Goal: Information Seeking & Learning: Compare options

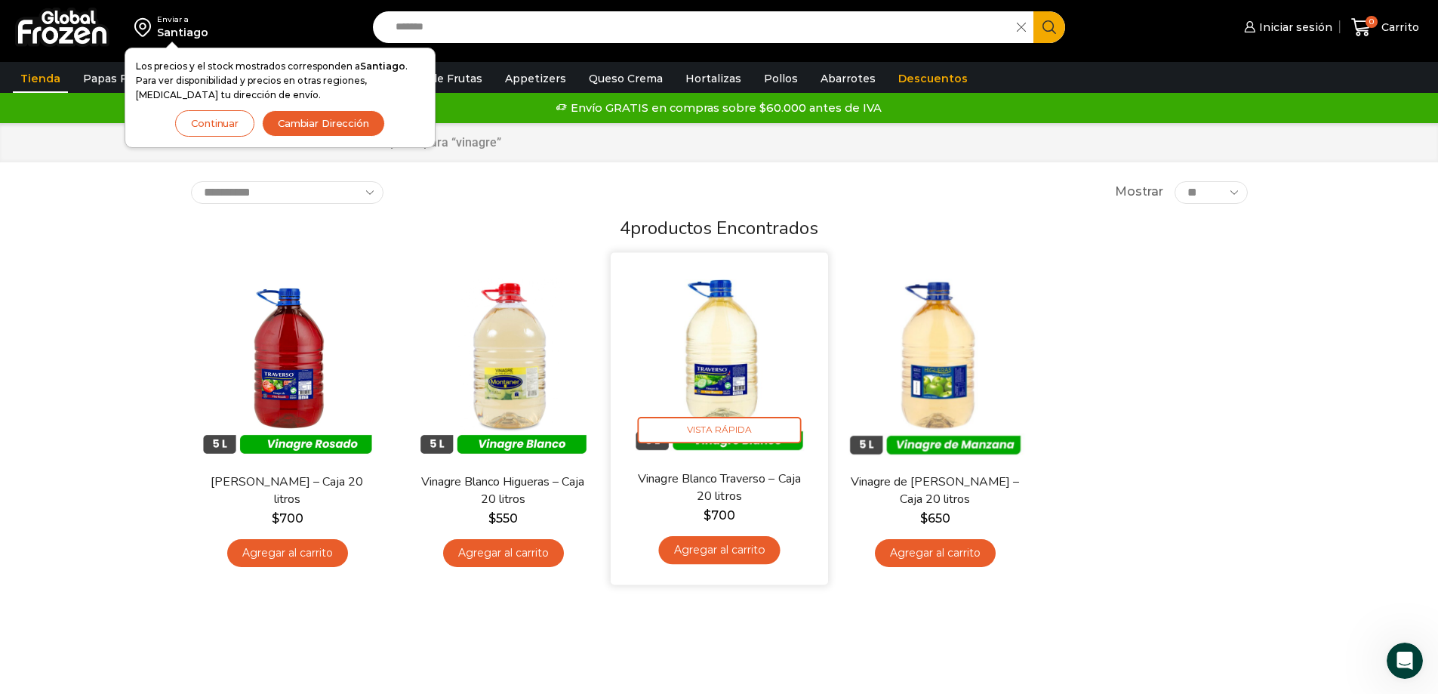
click at [722, 374] on img at bounding box center [719, 360] width 195 height 195
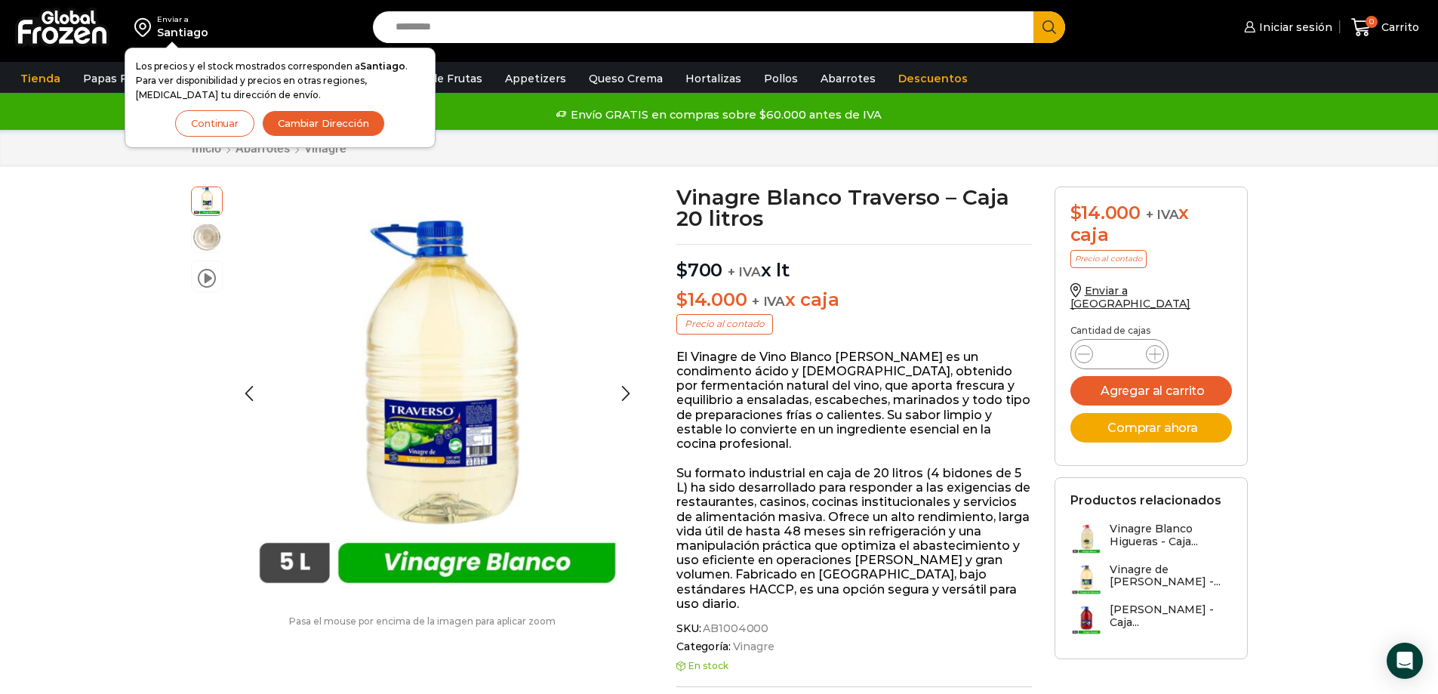
click at [203, 237] on img at bounding box center [207, 237] width 30 height 30
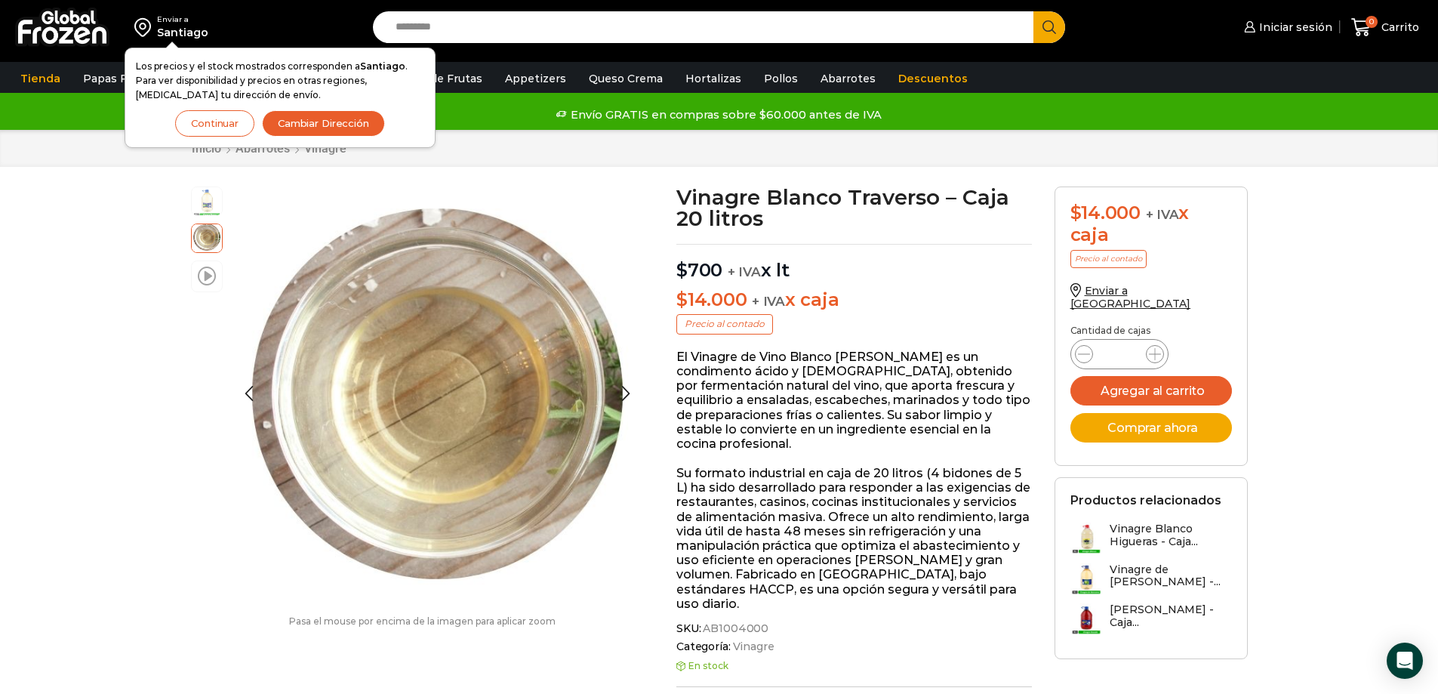
click at [206, 279] on span at bounding box center [207, 275] width 18 height 20
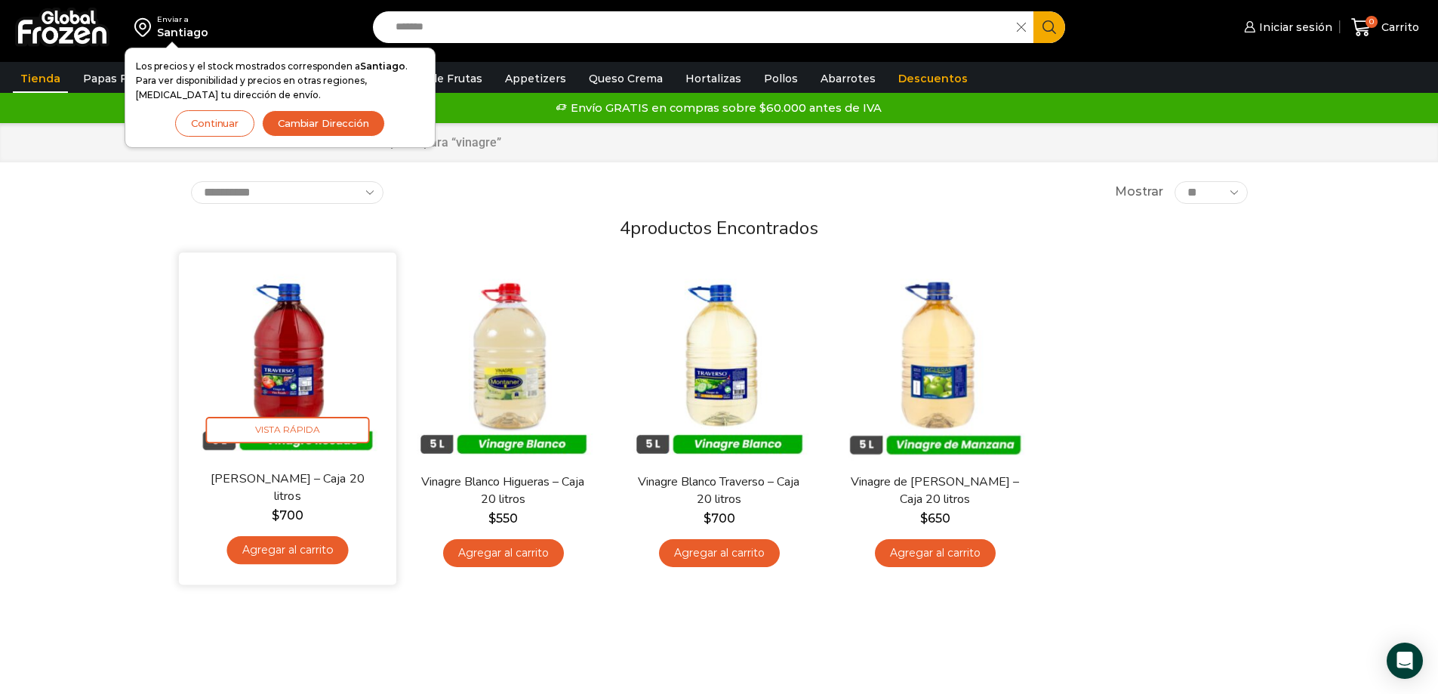
click at [311, 367] on img at bounding box center [287, 360] width 195 height 195
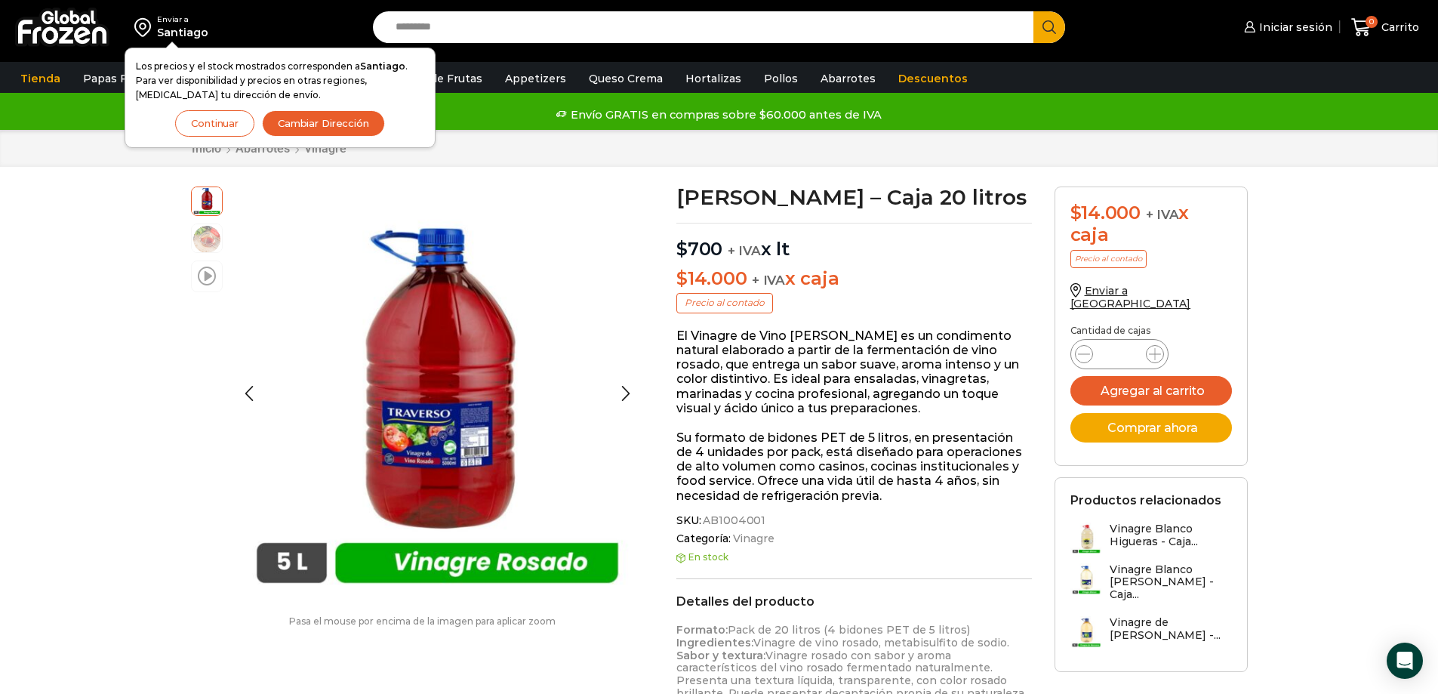
click at [210, 284] on span at bounding box center [207, 275] width 18 height 20
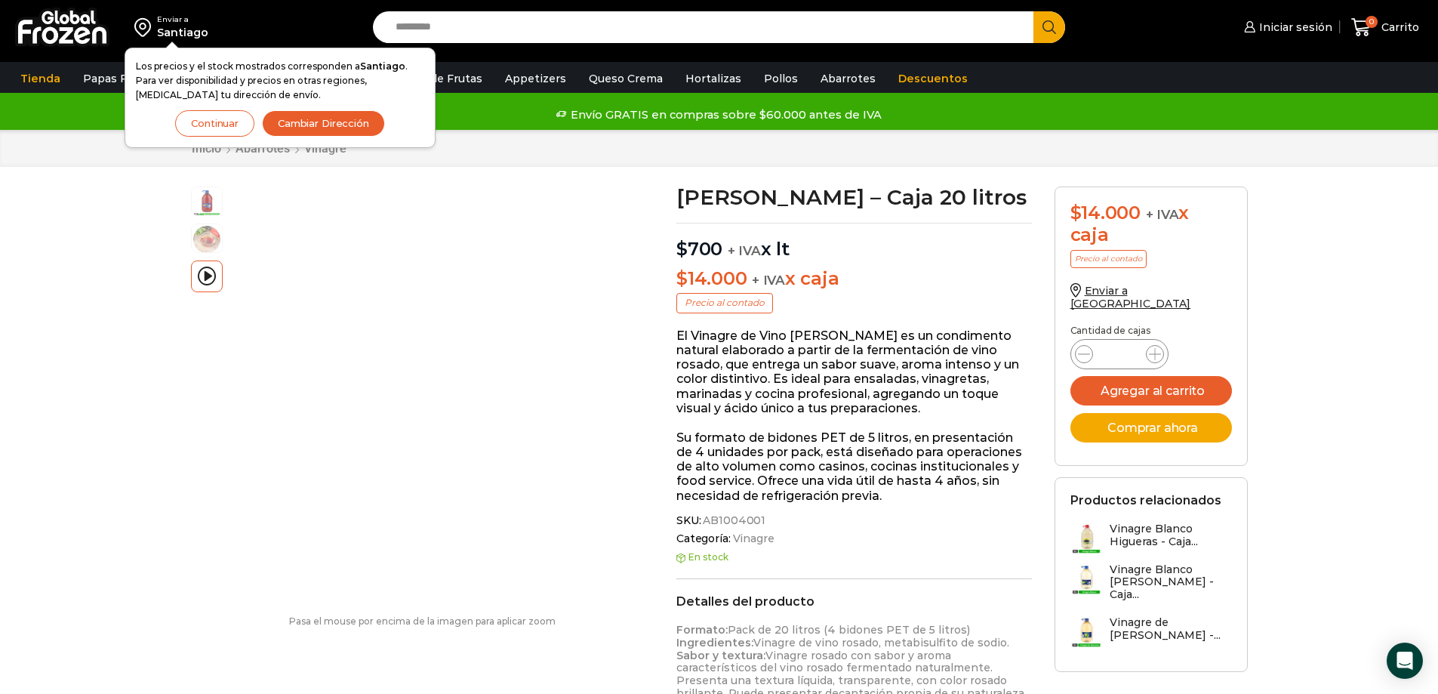
click at [92, 317] on div "Enviar a Santiago Los precios y el stock mostrados corresponden a Santiago . Pa…" at bounding box center [719, 666] width 1438 height 1335
click at [79, 380] on div "Enviar a Santiago Los precios y el stock mostrados corresponden a Santiago . Pa…" at bounding box center [719, 666] width 1438 height 1335
click at [101, 110] on link "Papas [PERSON_NAME]" at bounding box center [167, 113] width 190 height 28
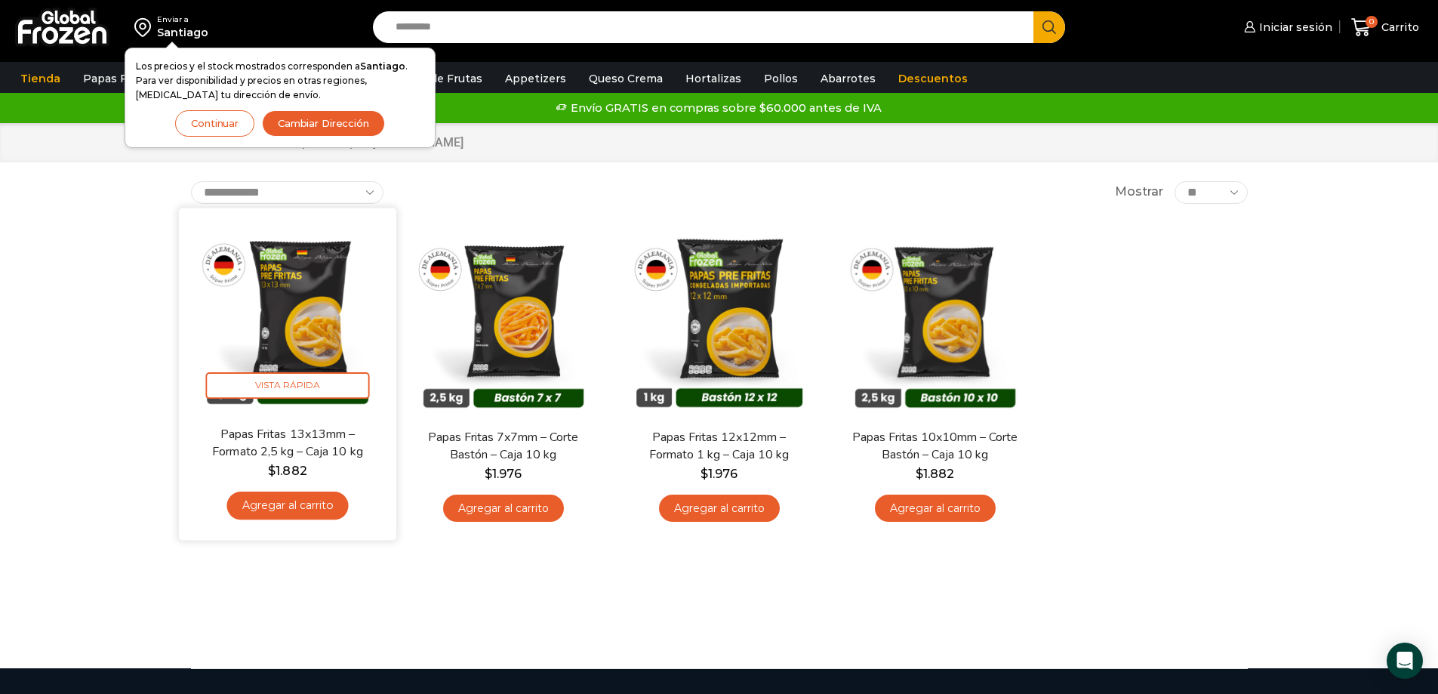
click at [316, 301] on img at bounding box center [287, 316] width 195 height 195
click at [313, 328] on img at bounding box center [287, 316] width 195 height 195
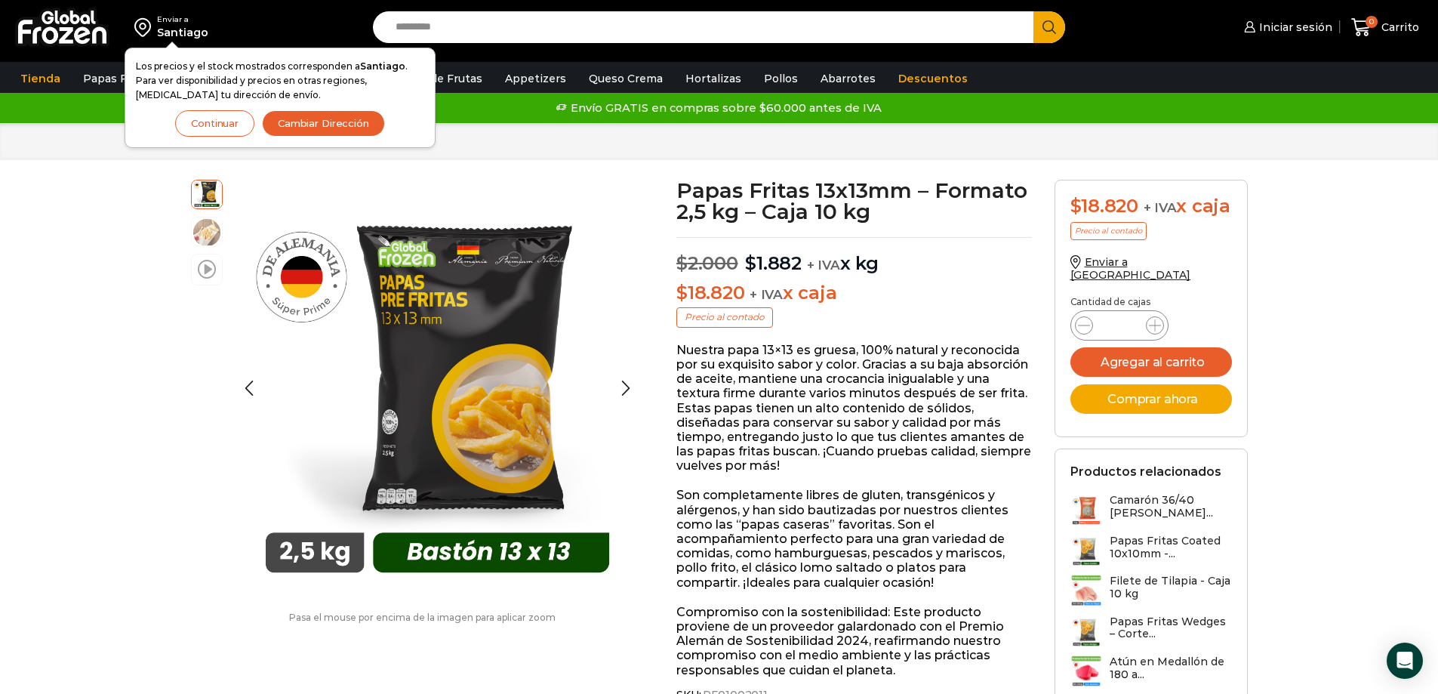
click at [208, 275] on span at bounding box center [207, 268] width 18 height 20
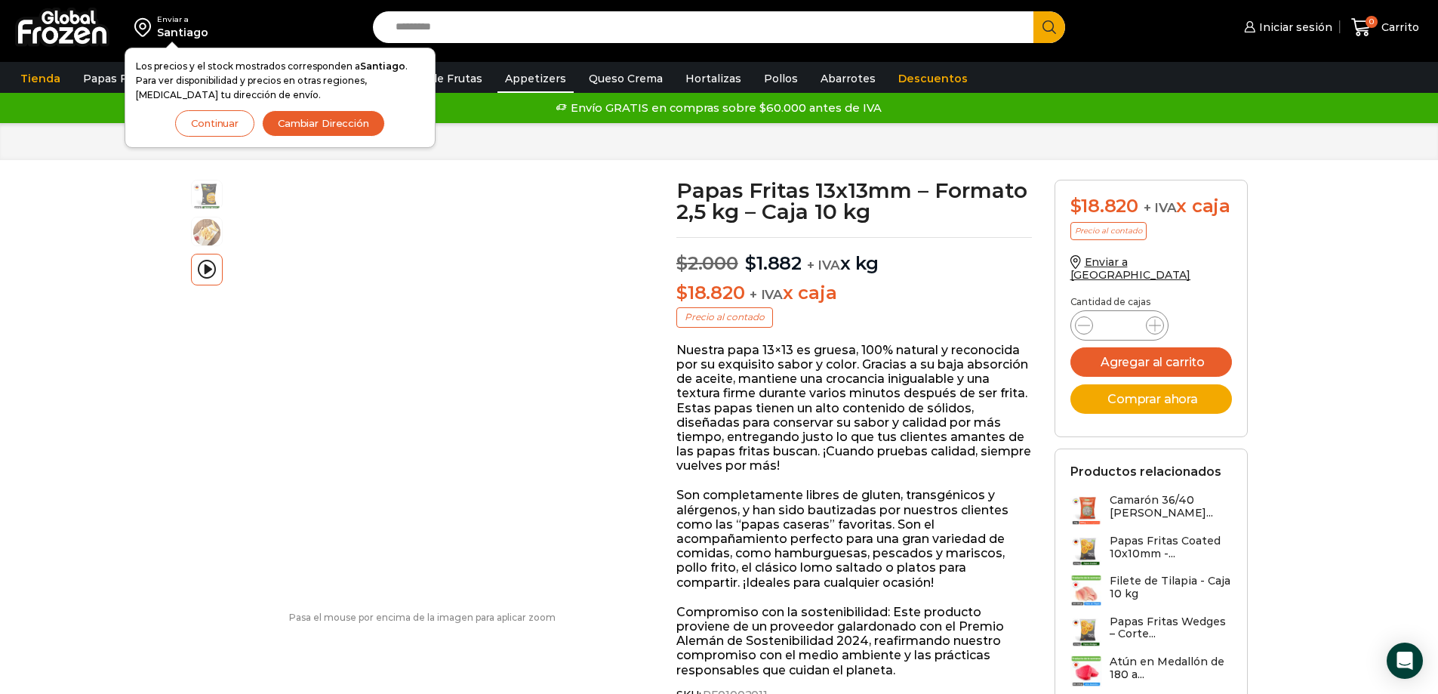
click at [528, 87] on link "Appetizers" at bounding box center [535, 78] width 76 height 29
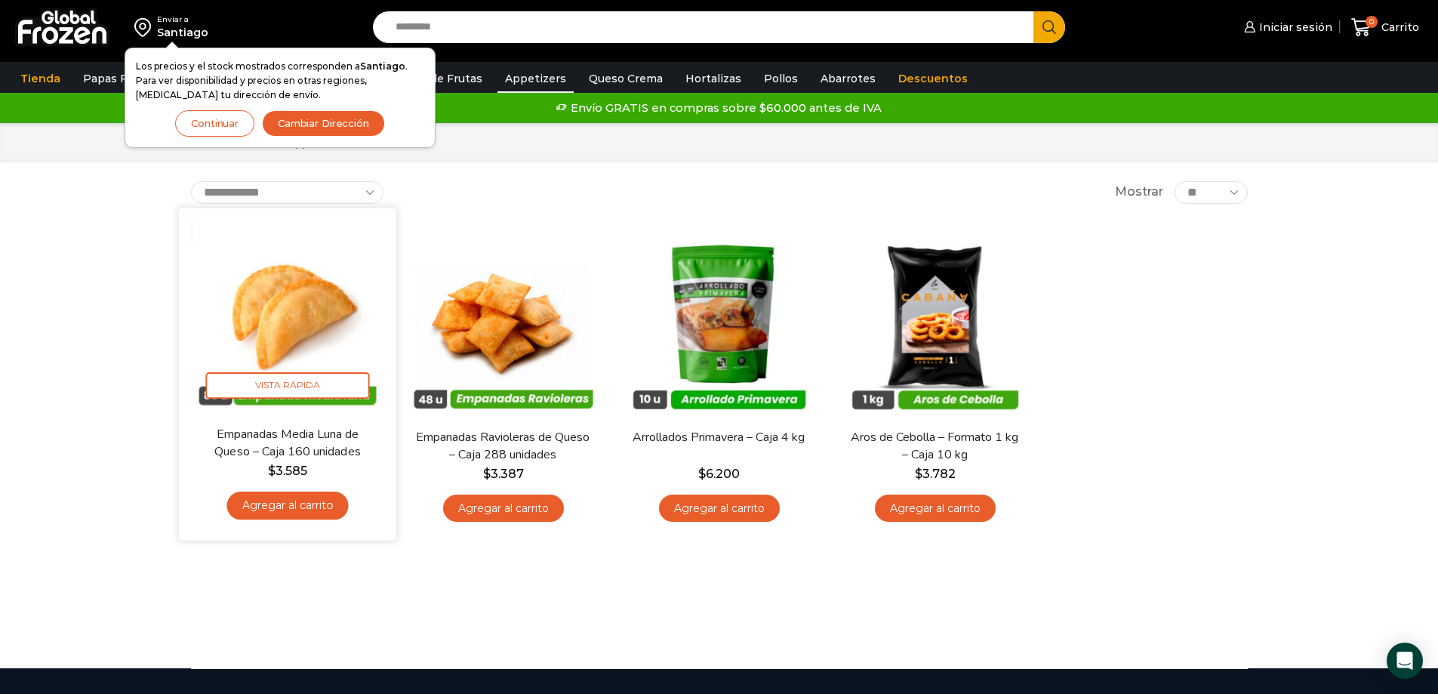
click at [306, 299] on img at bounding box center [287, 316] width 195 height 195
click at [300, 288] on img at bounding box center [287, 316] width 195 height 195
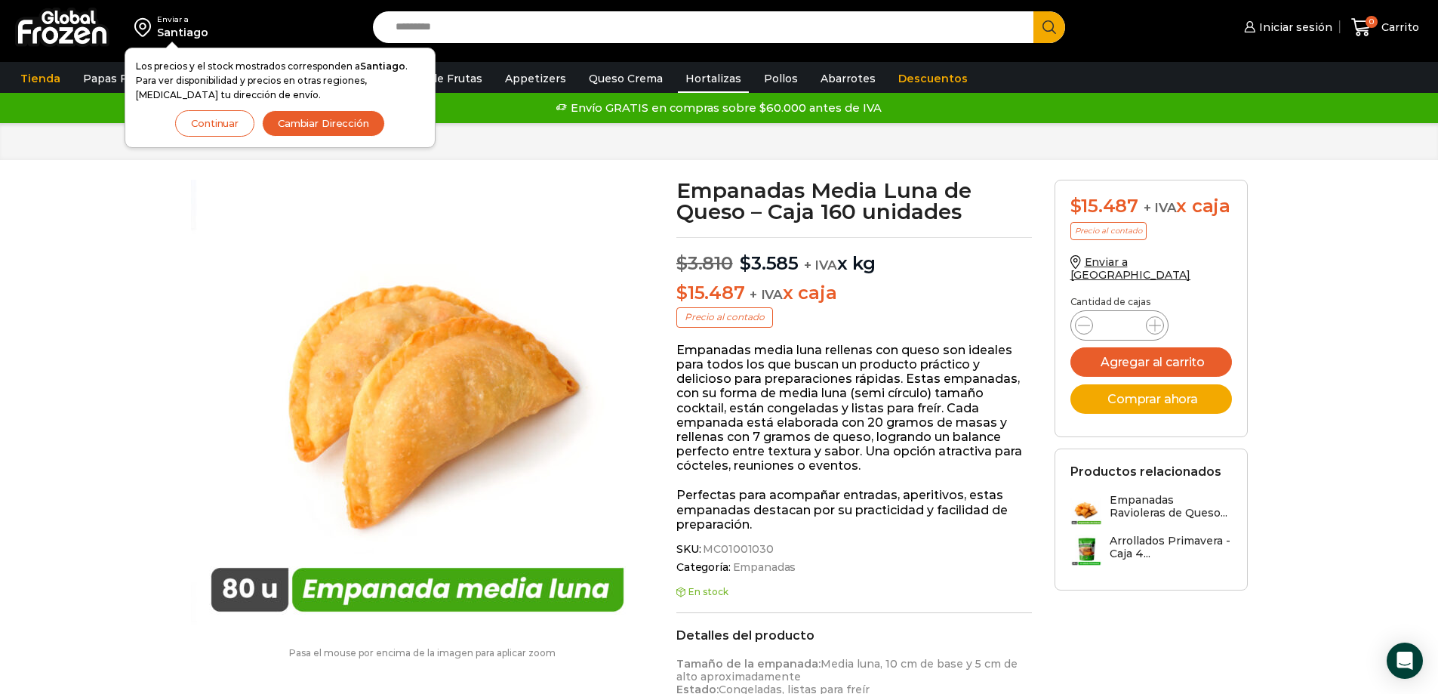
click at [701, 71] on link "Hortalizas" at bounding box center [713, 78] width 71 height 29
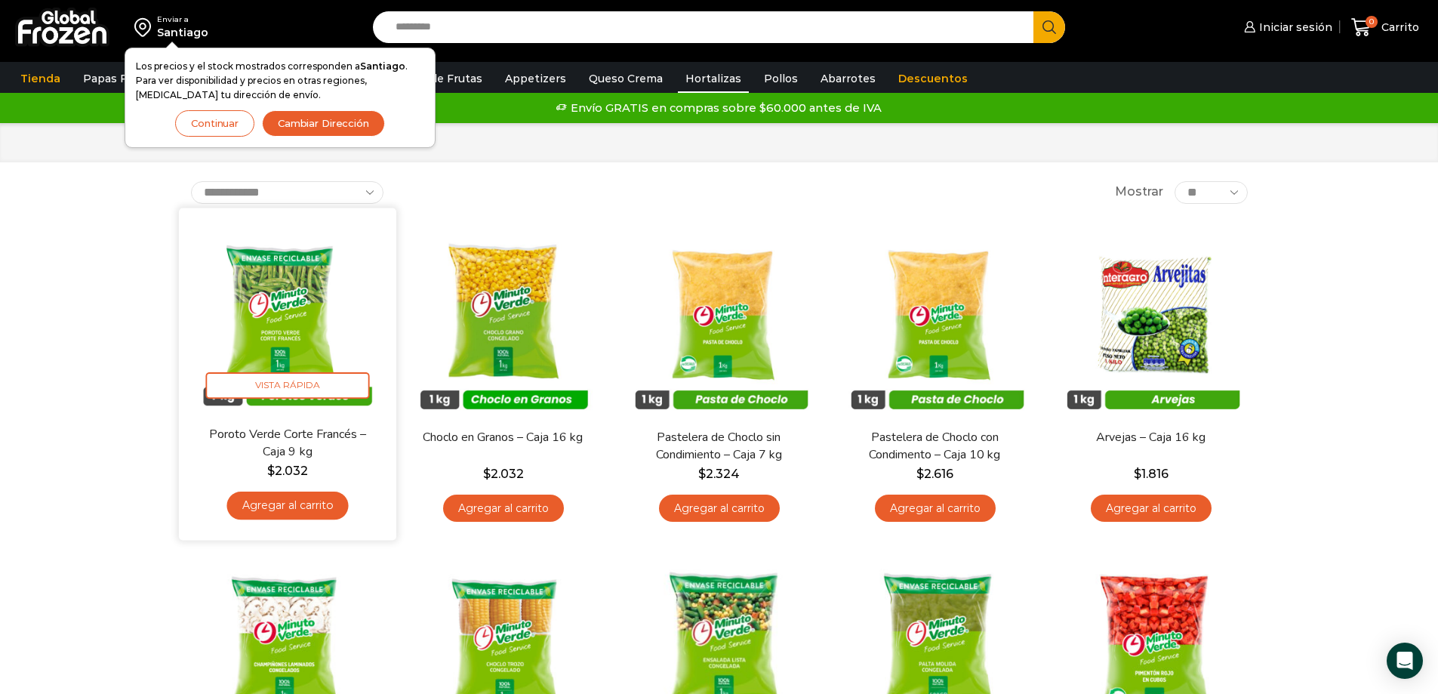
click at [283, 303] on img at bounding box center [287, 316] width 195 height 195
click at [286, 316] on img at bounding box center [287, 316] width 195 height 195
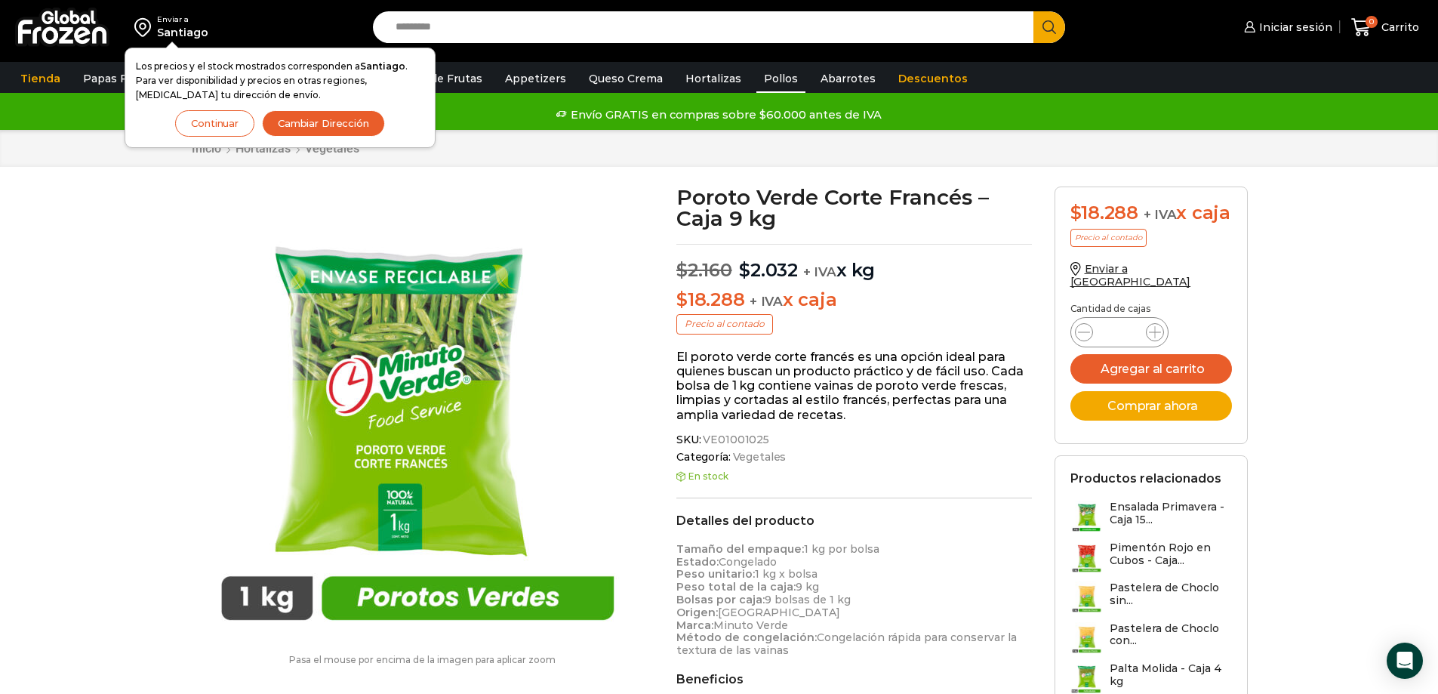
click at [756, 83] on link "Pollos" at bounding box center [780, 78] width 49 height 29
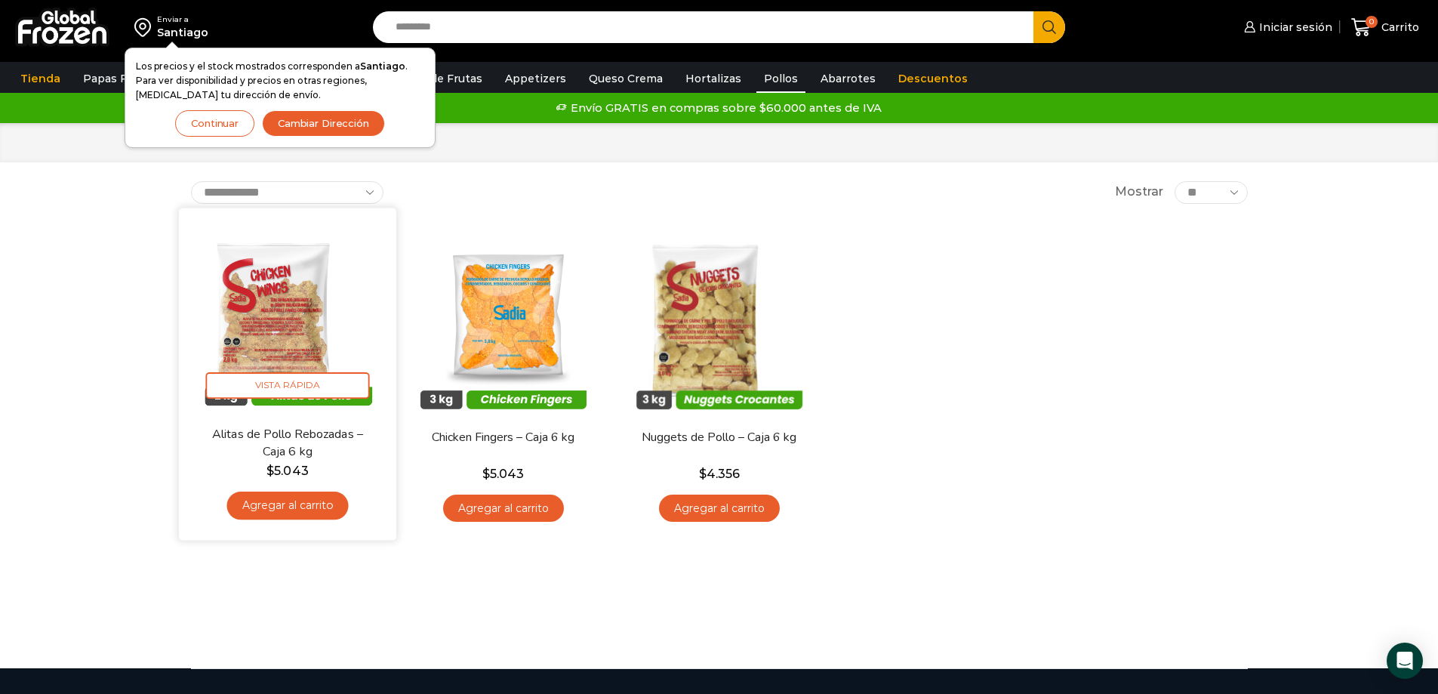
click at [282, 303] on img at bounding box center [287, 316] width 195 height 195
click at [291, 313] on img at bounding box center [287, 316] width 195 height 195
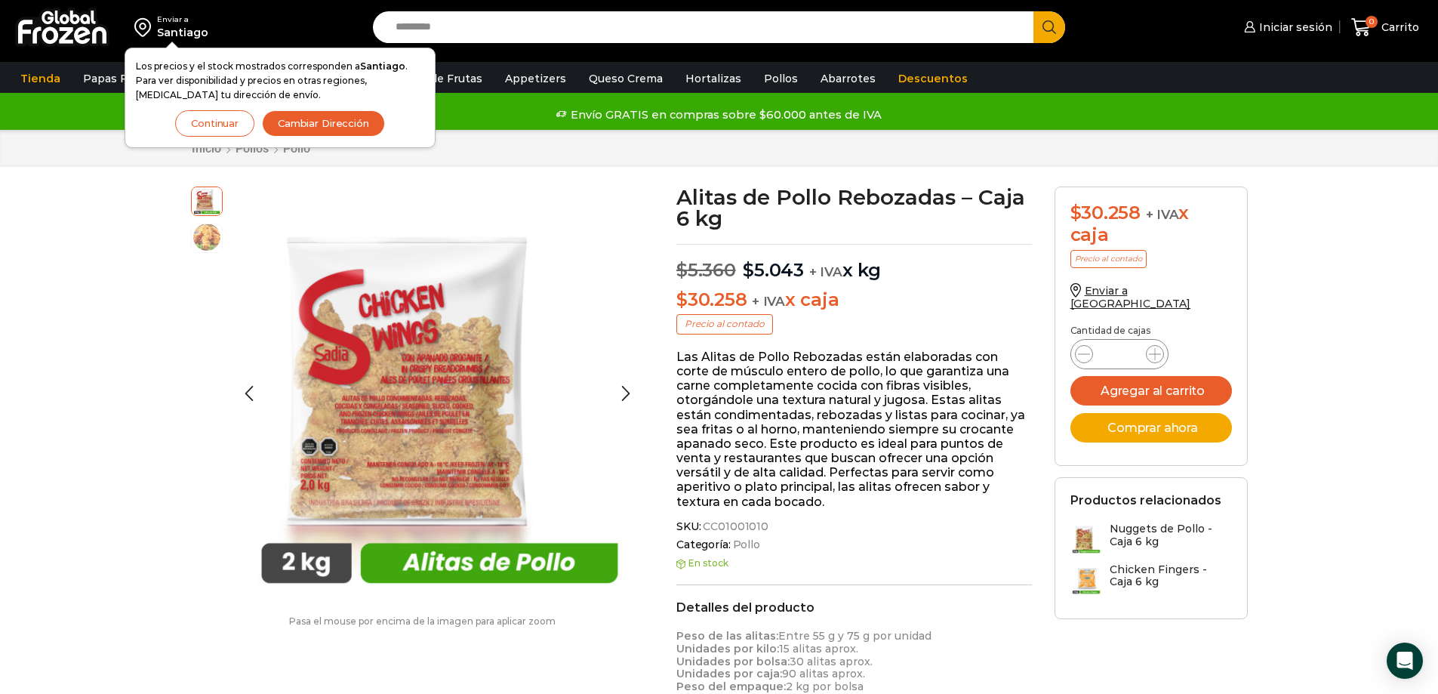
click at [207, 251] on img at bounding box center [207, 237] width 30 height 30
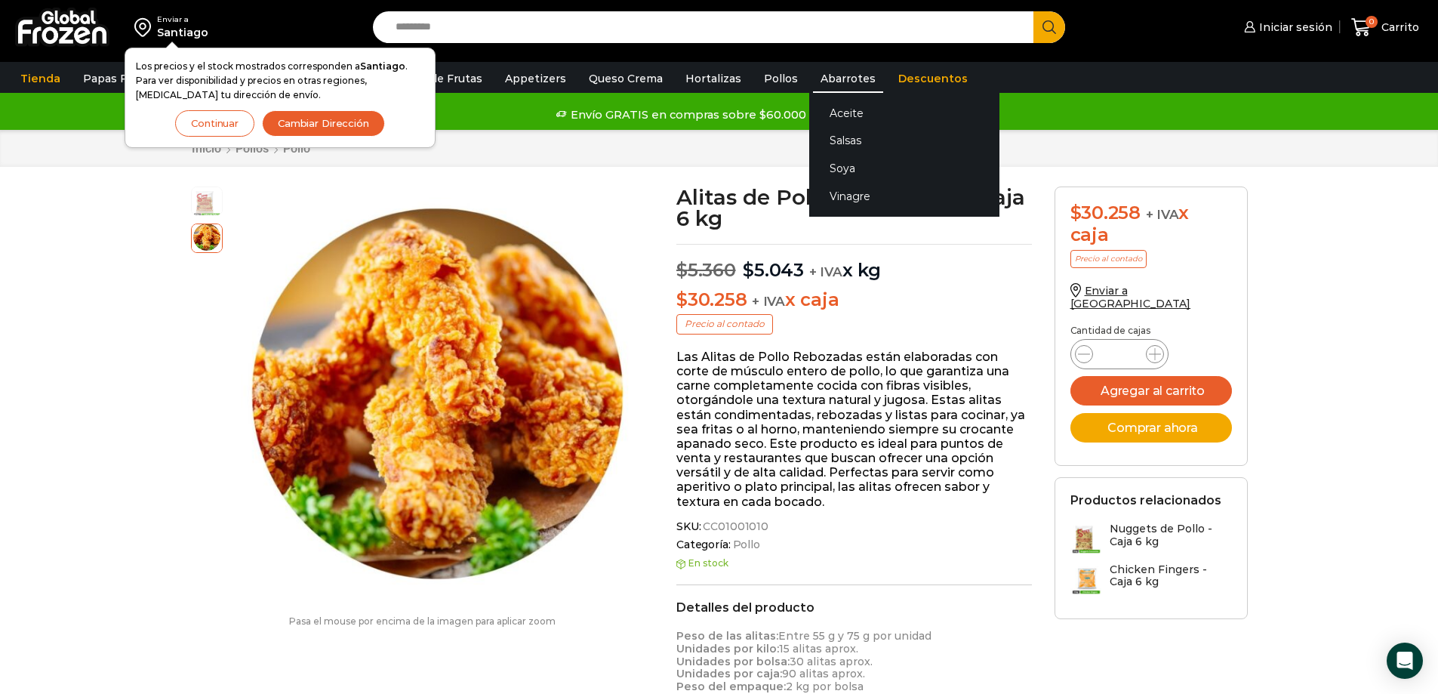
click at [834, 82] on link "Abarrotes" at bounding box center [848, 78] width 70 height 29
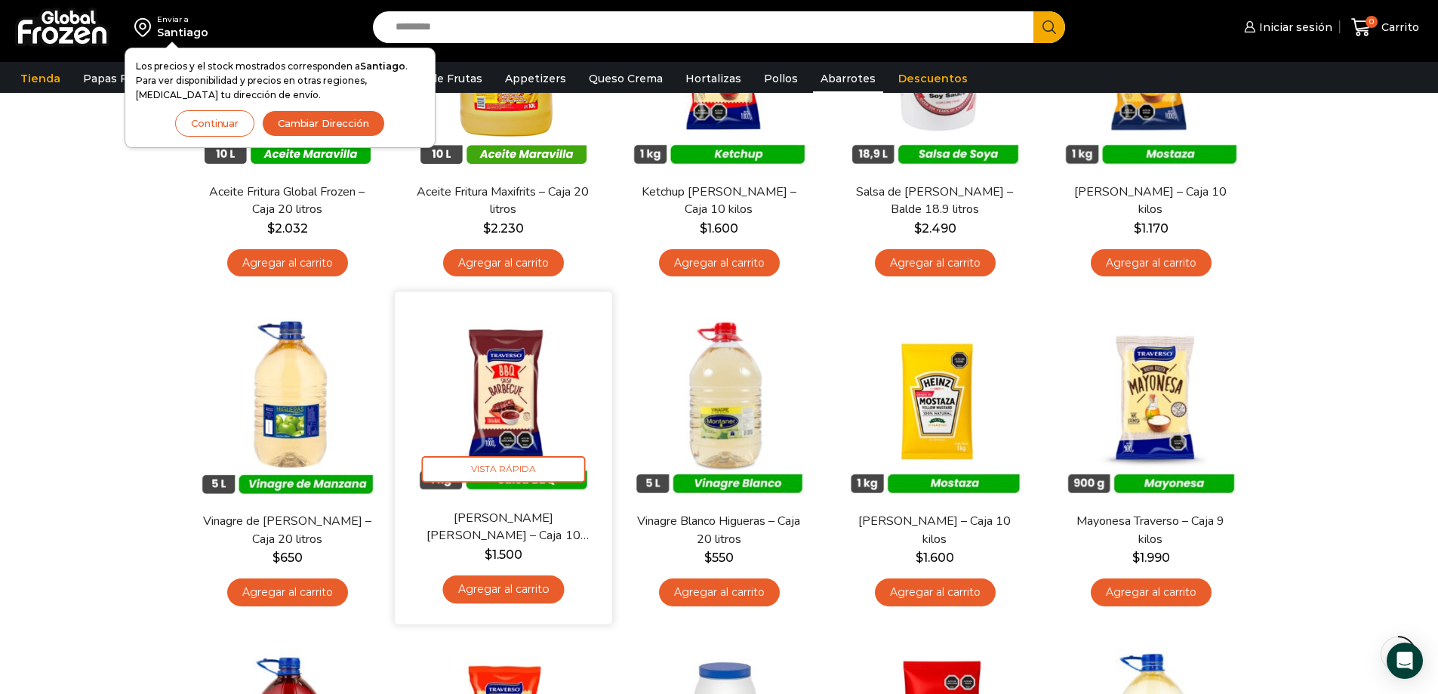
scroll to position [254, 0]
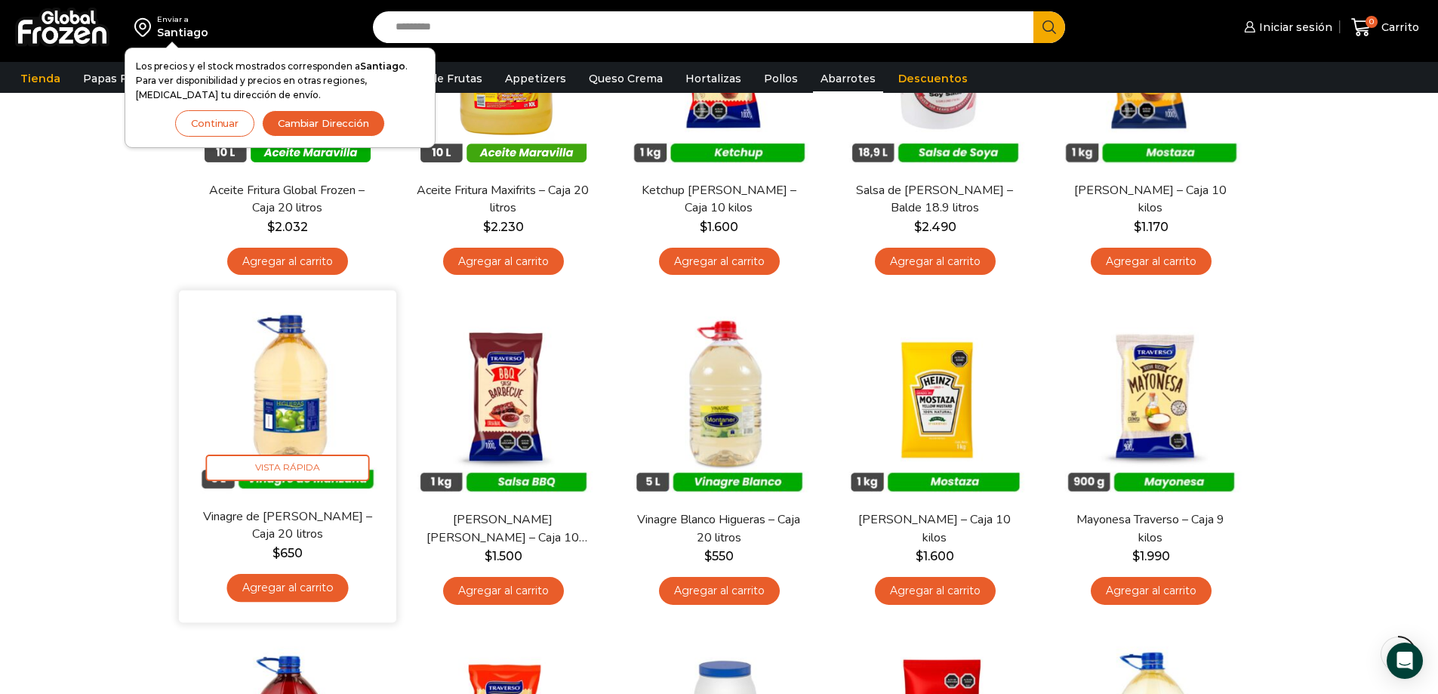
click at [309, 389] on img at bounding box center [287, 399] width 195 height 195
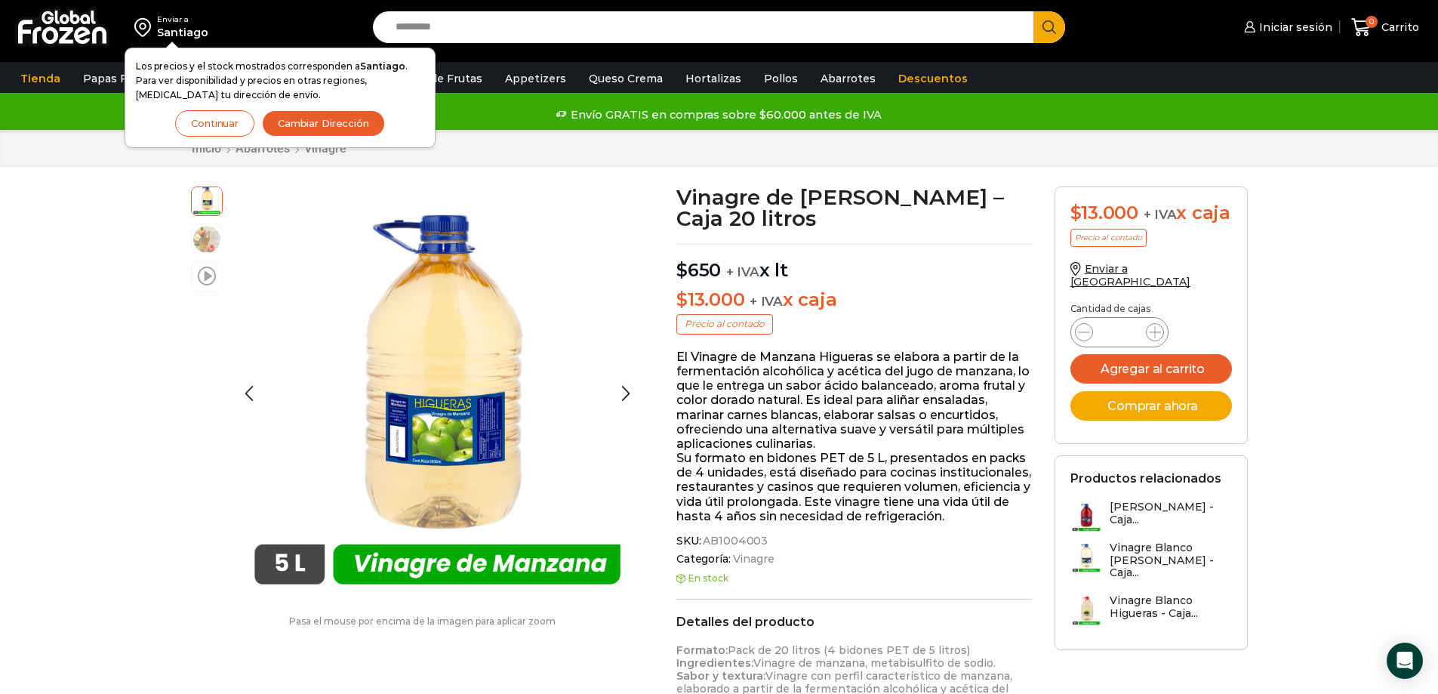
click at [207, 272] on span at bounding box center [207, 275] width 18 height 20
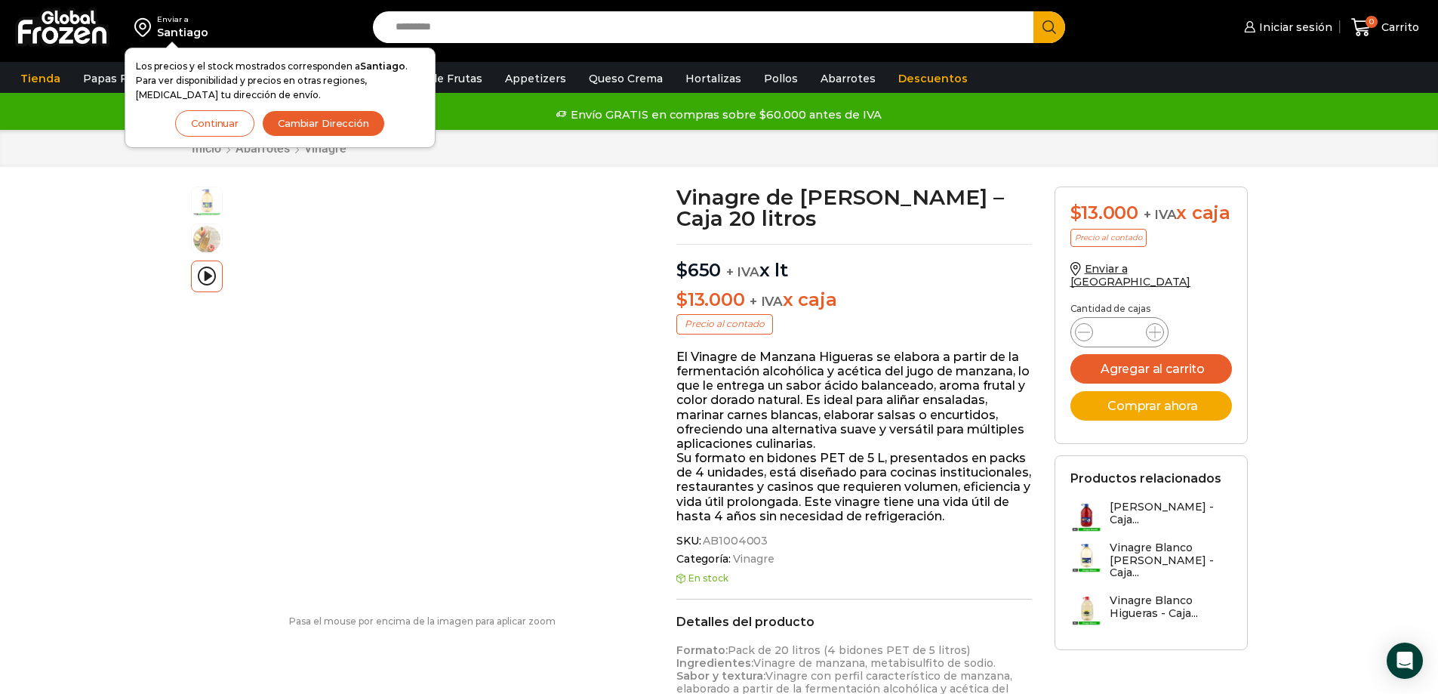
click at [25, 303] on div "Enviar a [GEOGRAPHIC_DATA] Los precios y el stock mostrados corresponden a [GEO…" at bounding box center [719, 683] width 1438 height 1368
